Goal: Information Seeking & Learning: Learn about a topic

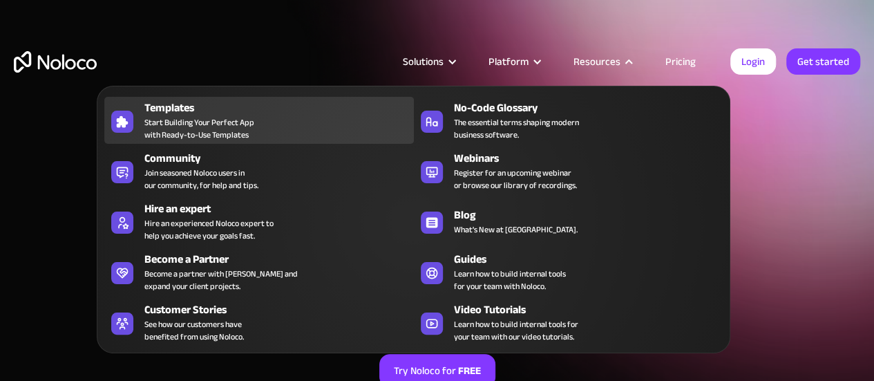
click at [160, 102] on div "Templates" at bounding box center [281, 108] width 275 height 17
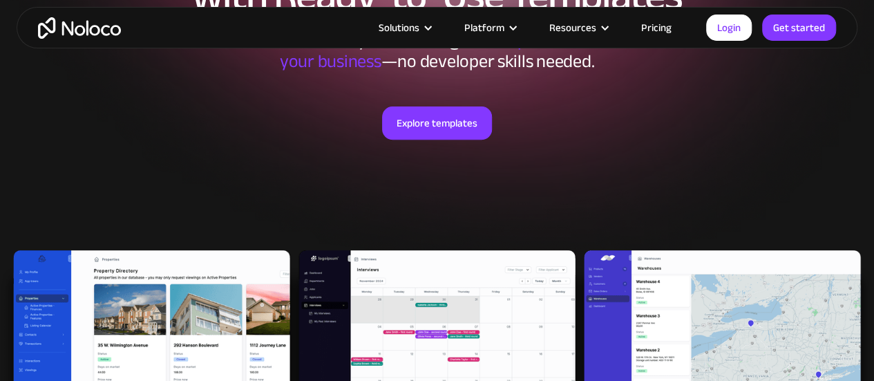
scroll to position [276, 0]
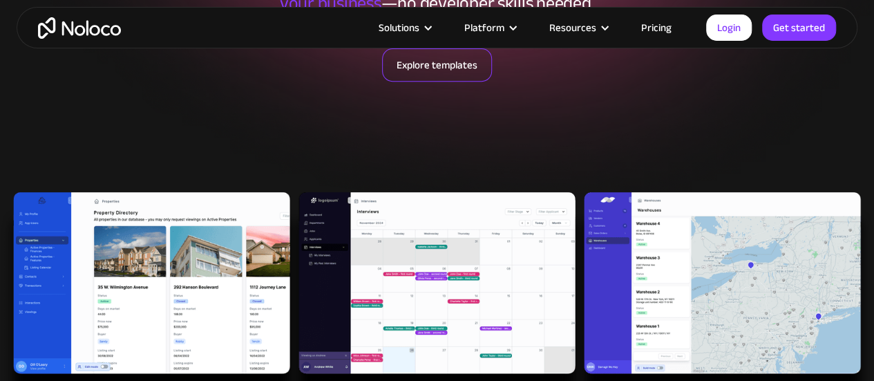
click at [453, 65] on link "Explore templates" at bounding box center [437, 64] width 110 height 33
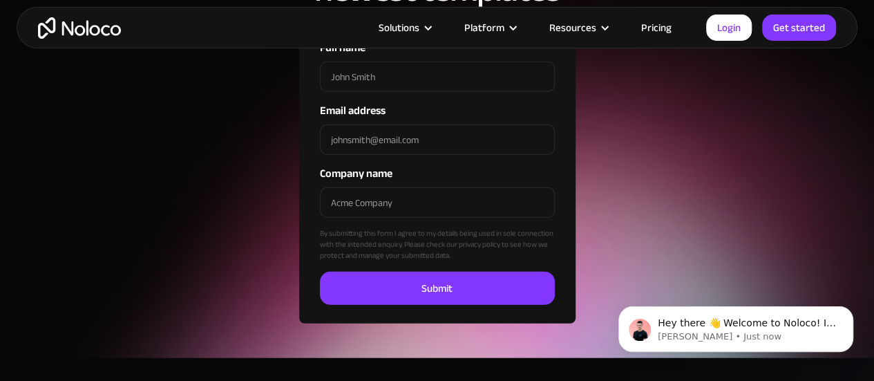
scroll to position [4438, 0]
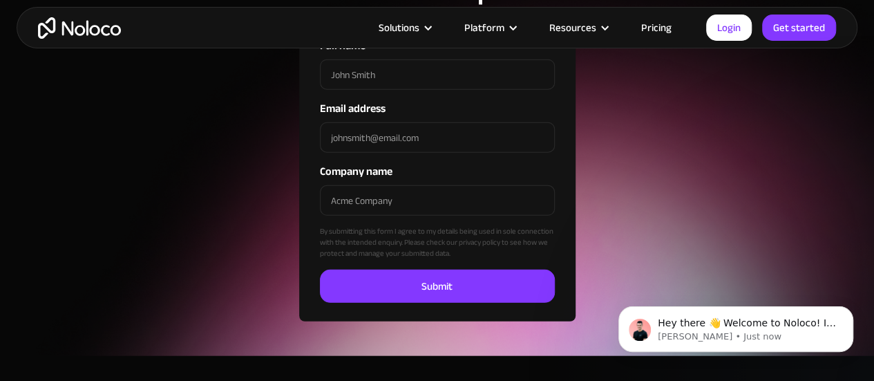
click at [650, 26] on link "Pricing" at bounding box center [656, 28] width 65 height 18
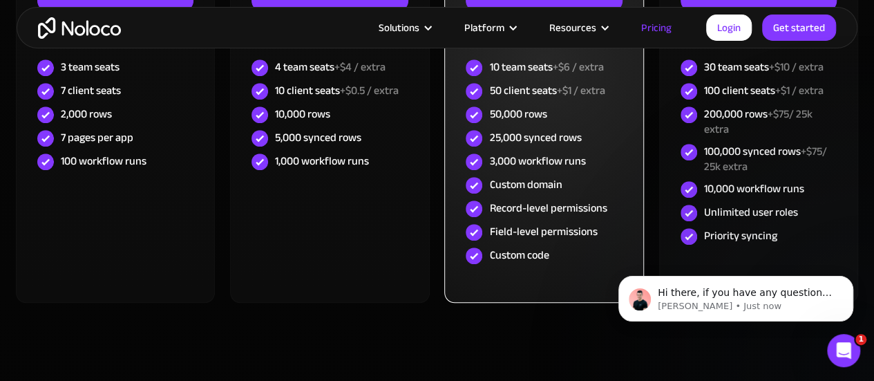
scroll to position [622, 0]
